Goal: Task Accomplishment & Management: Manage account settings

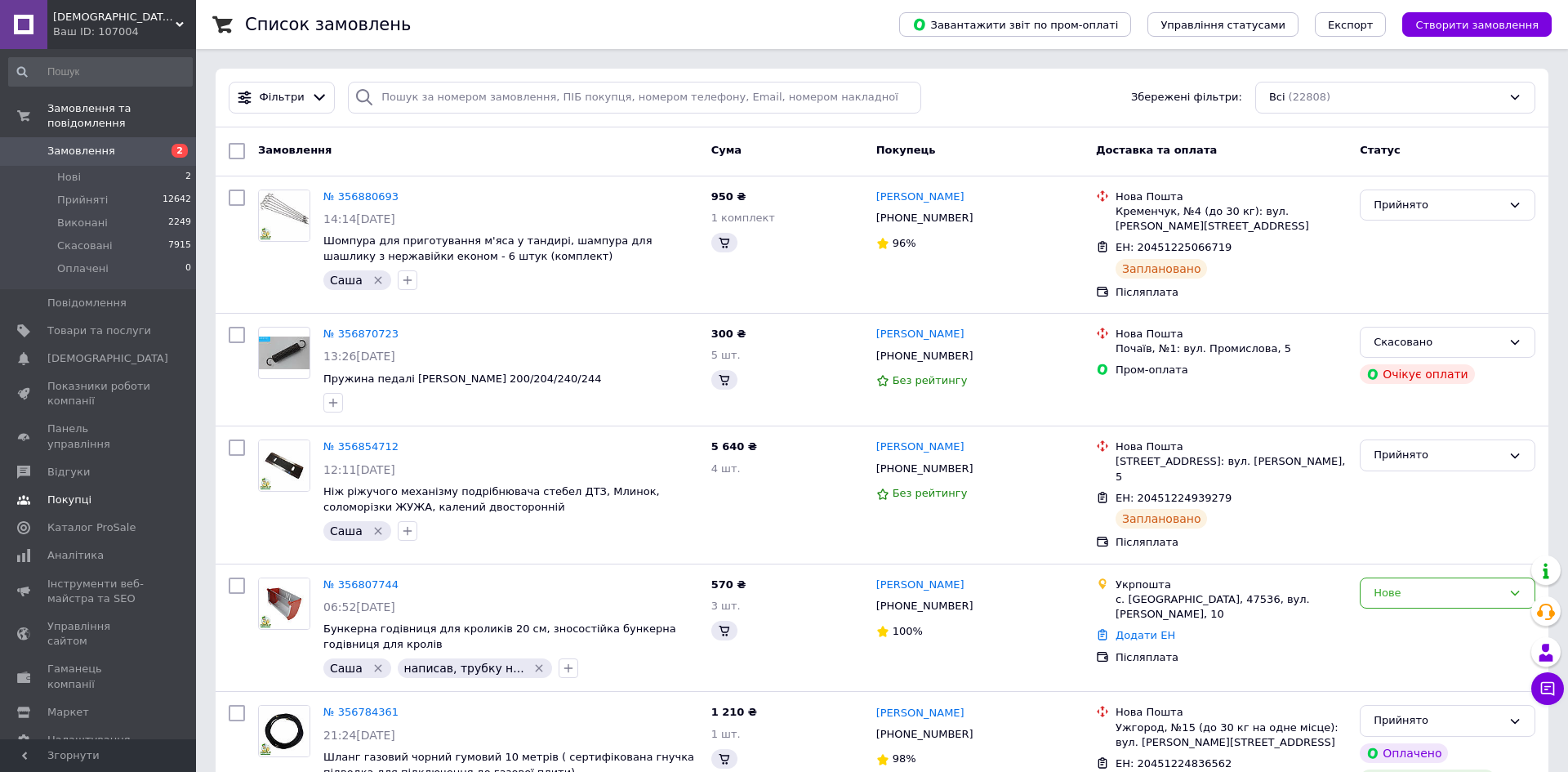
click at [84, 492] on span "Покупці" at bounding box center [69, 500] width 44 height 15
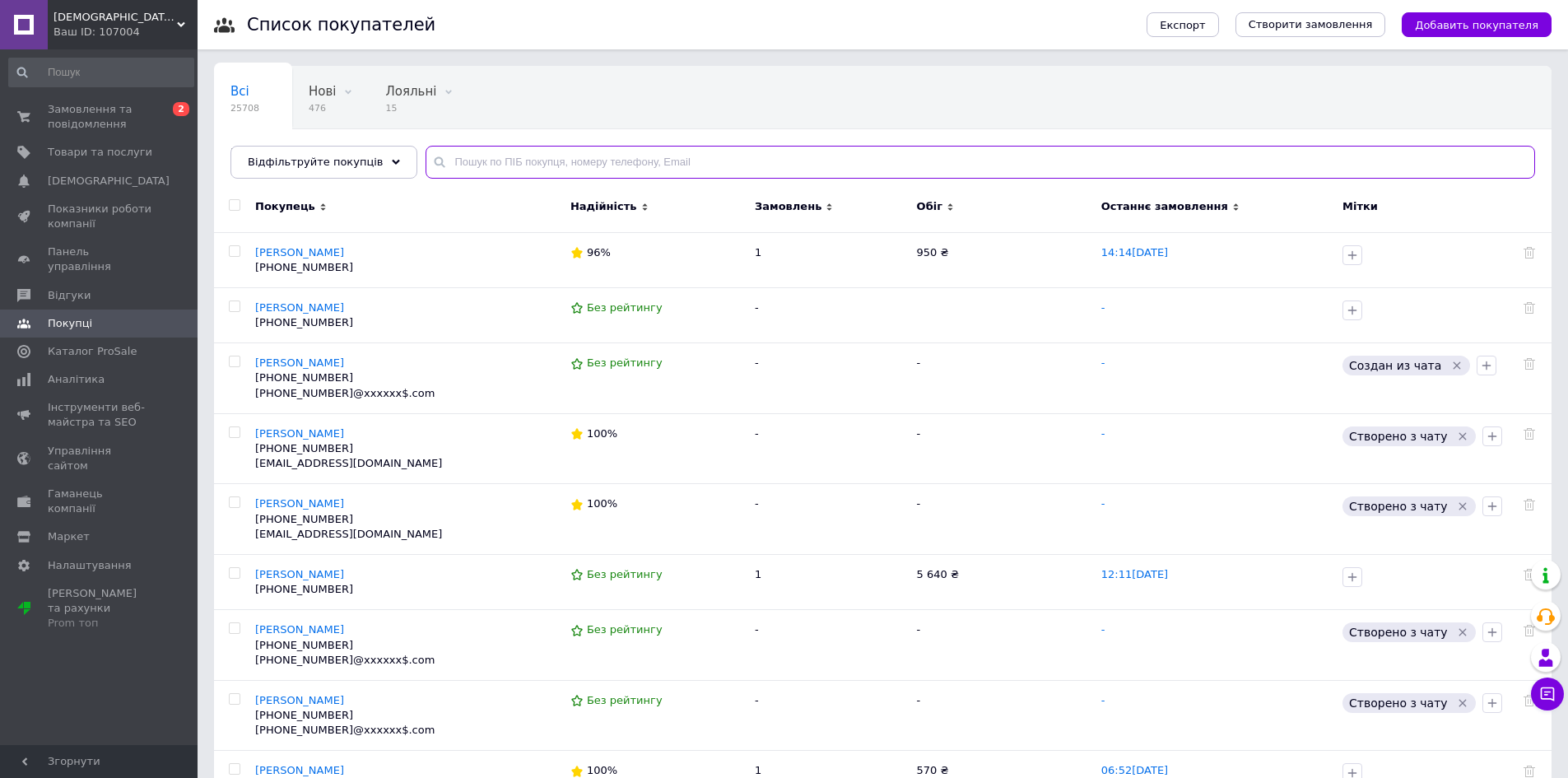
click at [458, 149] on input "text" at bounding box center [979, 162] width 1110 height 33
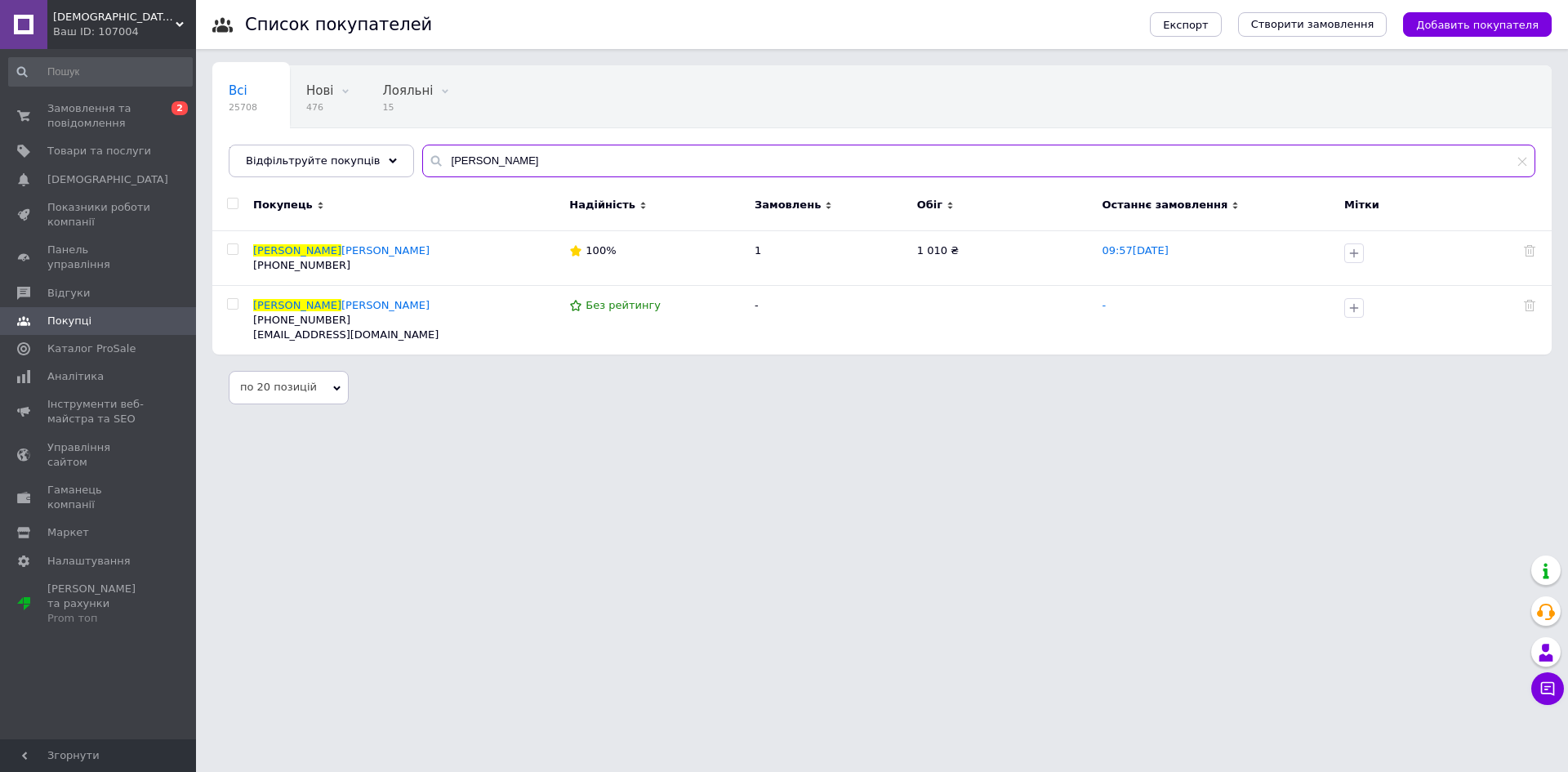
type input "[PERSON_NAME]"
click at [88, 122] on span "Замовлення та повідомлення" at bounding box center [98, 116] width 103 height 30
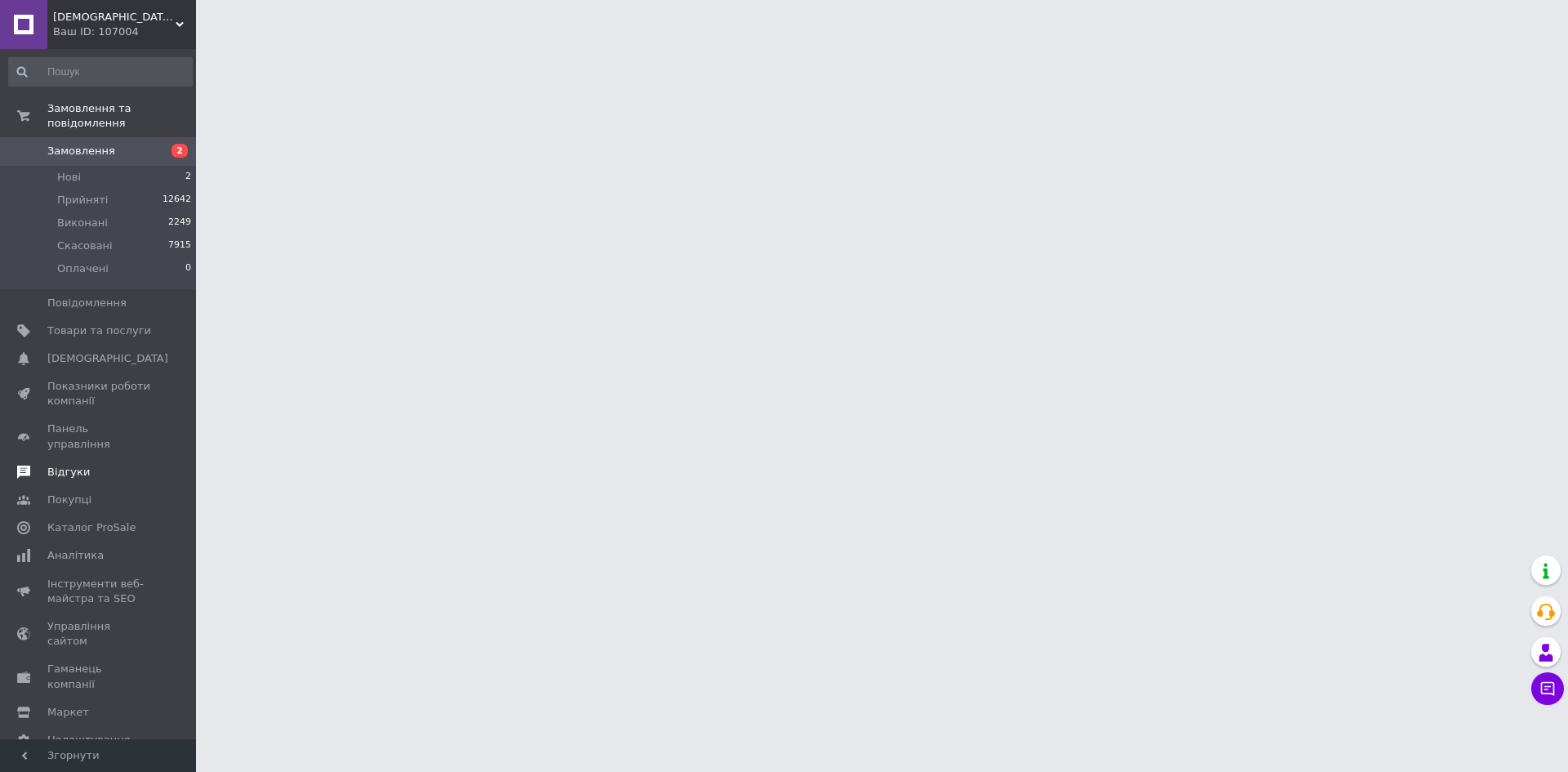
click at [74, 465] on span "Відгуки" at bounding box center [68, 472] width 42 height 15
